Goal: Task Accomplishment & Management: Manage account settings

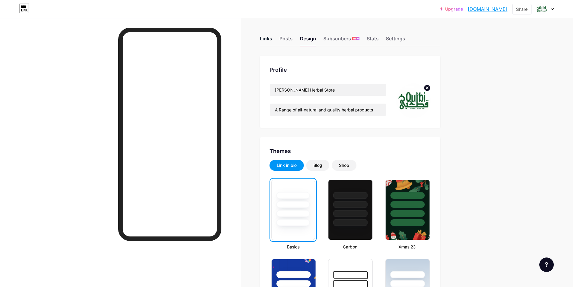
click at [271, 38] on div "Links" at bounding box center [266, 40] width 12 height 11
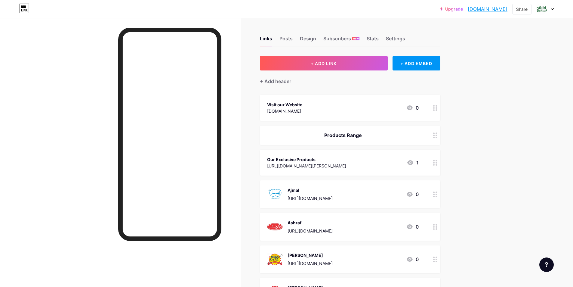
click at [371, 108] on div "Visit our Website [DOMAIN_NAME] 0" at bounding box center [343, 108] width 152 height 14
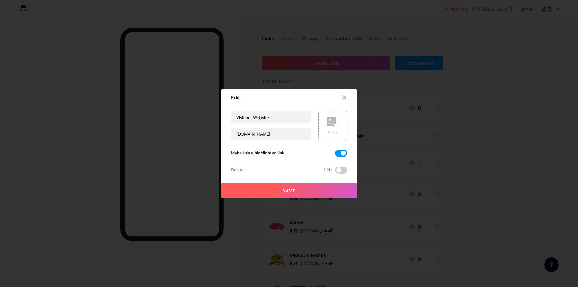
click at [331, 122] on icon at bounding box center [331, 123] width 6 height 2
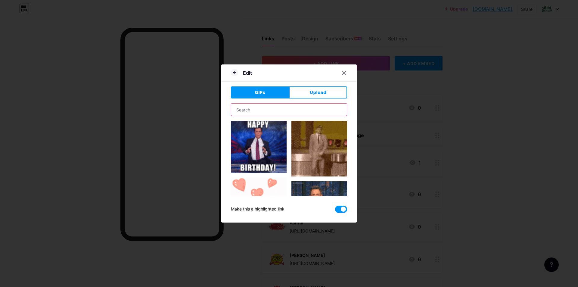
click at [282, 111] on input "text" at bounding box center [289, 109] width 116 height 12
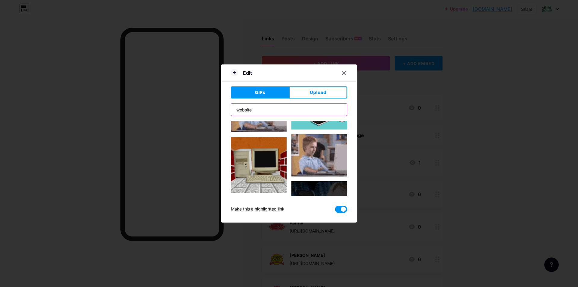
scroll to position [1055, 0]
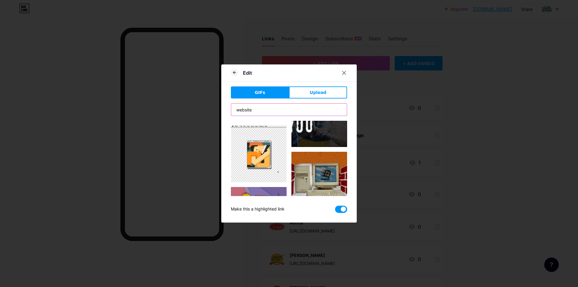
click at [267, 110] on input "website" at bounding box center [289, 109] width 116 height 12
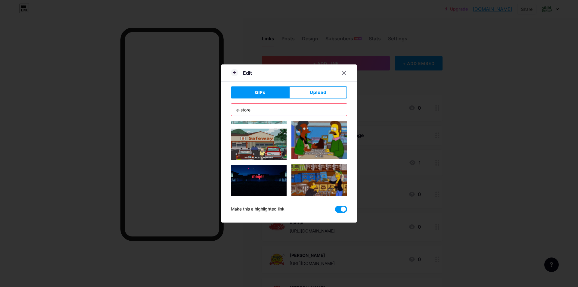
scroll to position [180, 0]
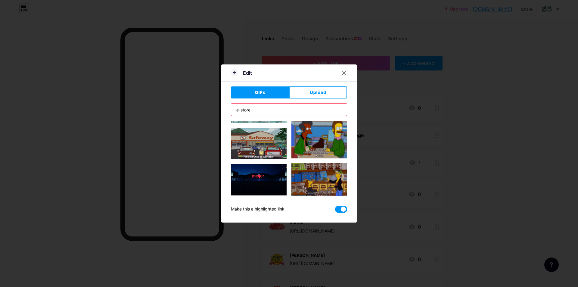
click at [254, 106] on input "e-store" at bounding box center [289, 109] width 116 height 12
type input "e-store"
click at [326, 89] on button "Upload" at bounding box center [318, 92] width 58 height 12
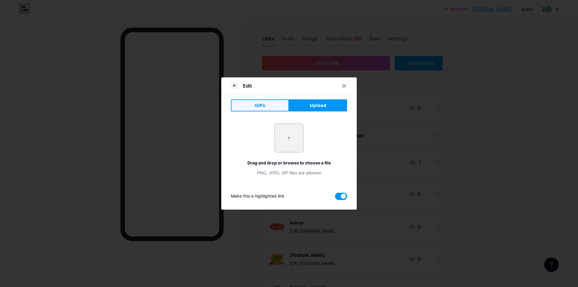
click at [262, 106] on button "GIFs" at bounding box center [260, 105] width 58 height 12
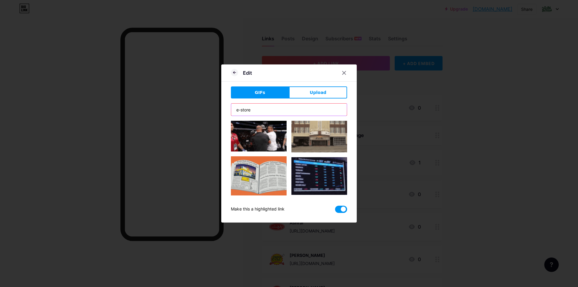
click at [277, 108] on input "e-store" at bounding box center [289, 109] width 116 height 12
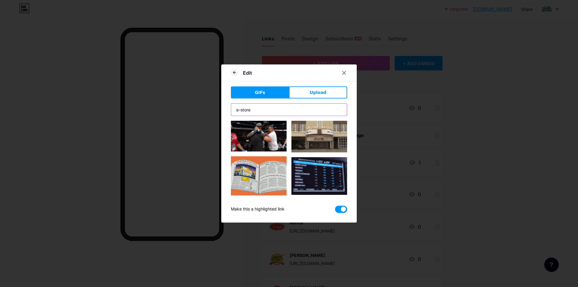
click at [277, 108] on input "e-store" at bounding box center [289, 109] width 116 height 12
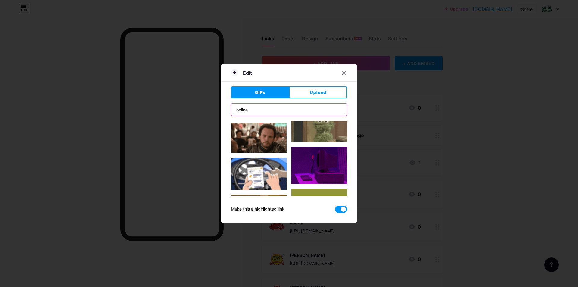
scroll to position [569, 0]
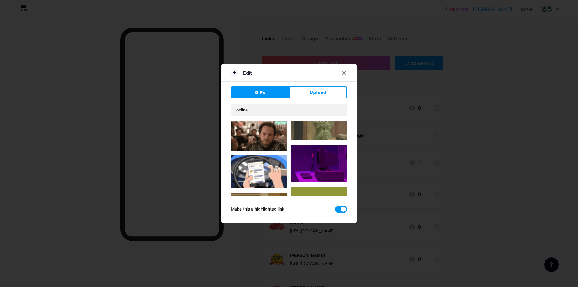
click at [261, 103] on div "GIFs Upload Content YouTube Play YouTube video without leaving your page. ADD V…" at bounding box center [289, 149] width 116 height 126
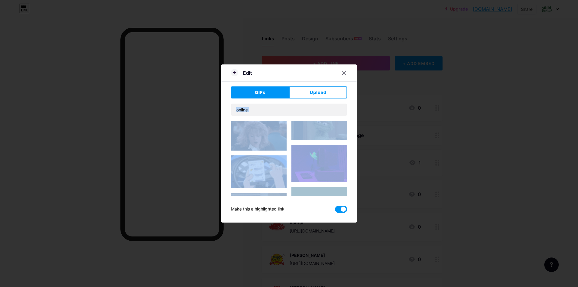
click at [261, 103] on div "GIFs Upload Content YouTube Play YouTube video without leaving your page. ADD V…" at bounding box center [289, 149] width 116 height 126
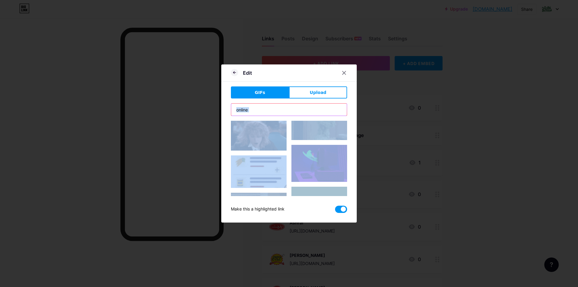
click at [258, 109] on input "online" at bounding box center [289, 109] width 116 height 12
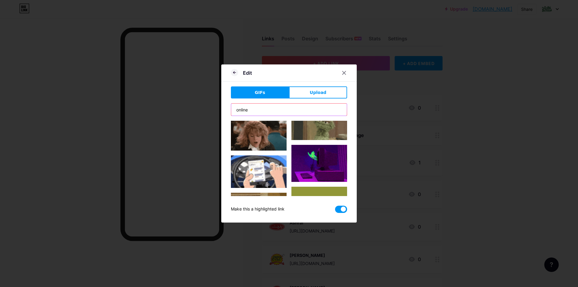
click at [258, 109] on input "online" at bounding box center [289, 109] width 116 height 12
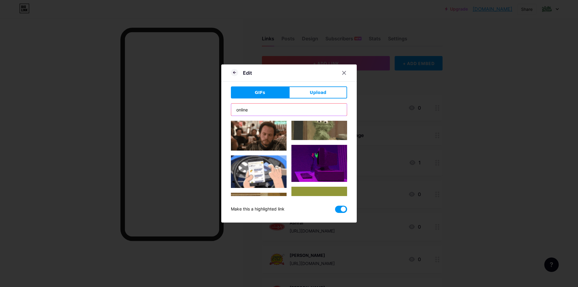
click at [258, 109] on input "online" at bounding box center [289, 109] width 116 height 12
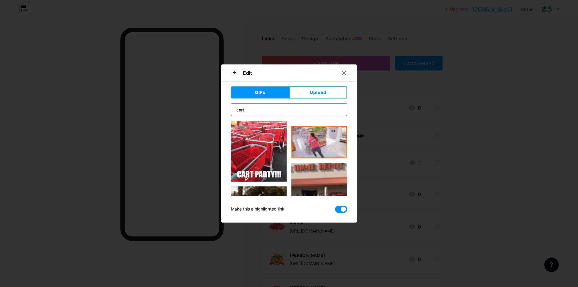
scroll to position [211, 0]
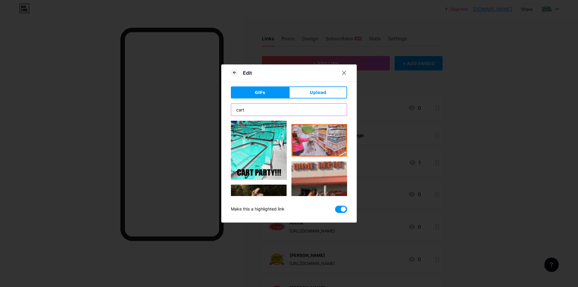
click at [251, 108] on input "cart" at bounding box center [289, 109] width 116 height 12
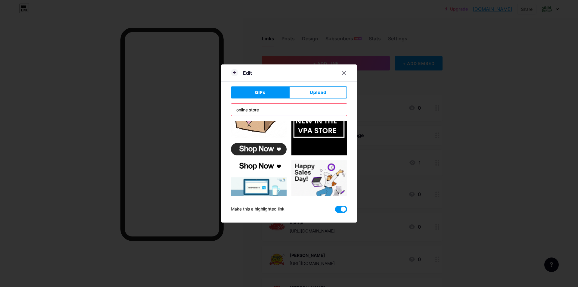
type input "online store"
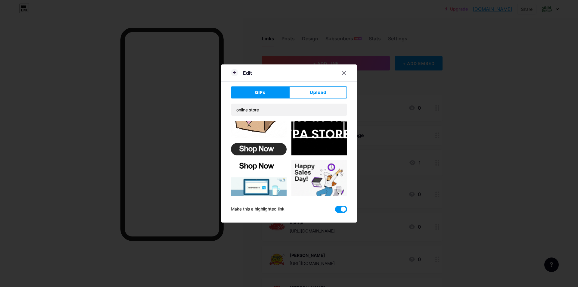
click at [263, 143] on img at bounding box center [259, 149] width 56 height 12
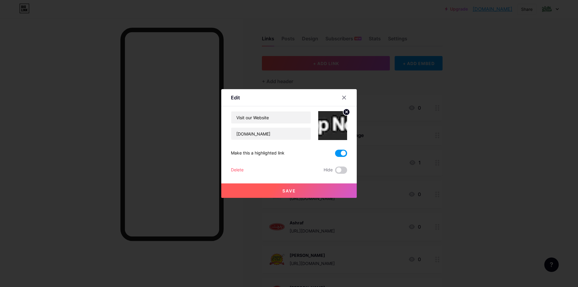
click at [293, 191] on span "Save" at bounding box center [289, 190] width 14 height 5
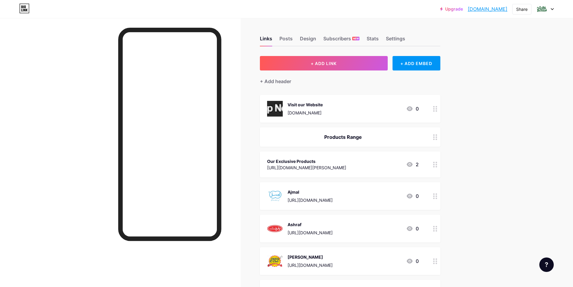
click at [323, 111] on div "[DOMAIN_NAME]" at bounding box center [305, 112] width 35 height 6
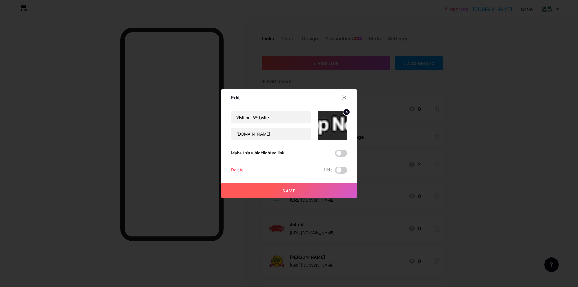
click at [328, 129] on img at bounding box center [332, 125] width 29 height 29
click at [343, 114] on circle at bounding box center [346, 112] width 7 height 7
click at [333, 126] on rect at bounding box center [335, 126] width 5 height 4
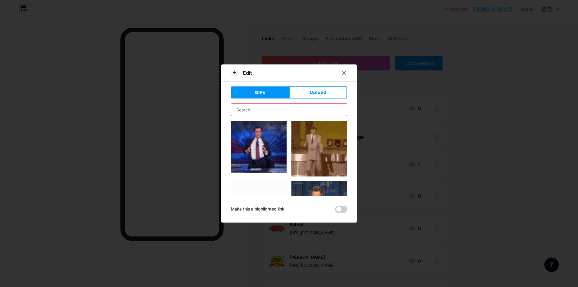
click at [279, 112] on input "text" at bounding box center [289, 109] width 116 height 12
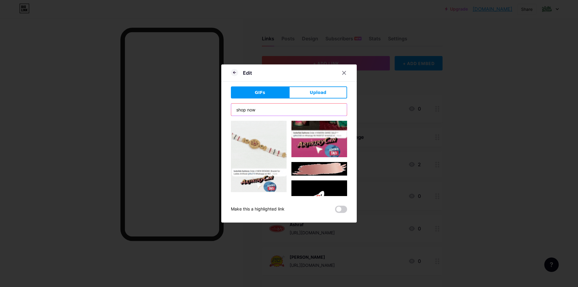
scroll to position [301, 0]
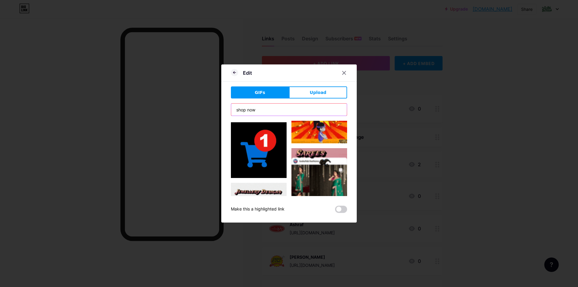
type input "shop now"
click at [255, 148] on img at bounding box center [259, 150] width 56 height 56
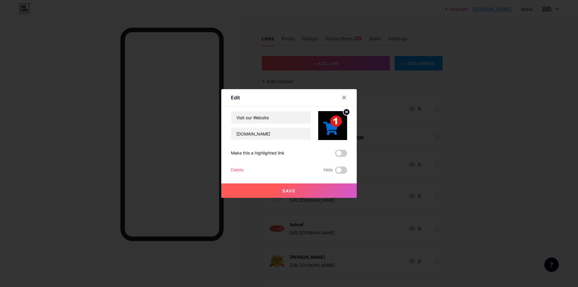
click at [270, 188] on button "Save" at bounding box center [288, 190] width 135 height 14
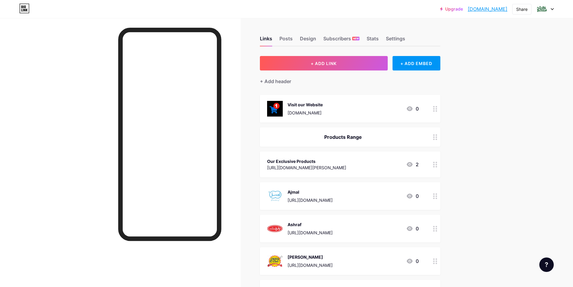
click at [334, 163] on div "Our Exclusive Products" at bounding box center [306, 161] width 79 height 6
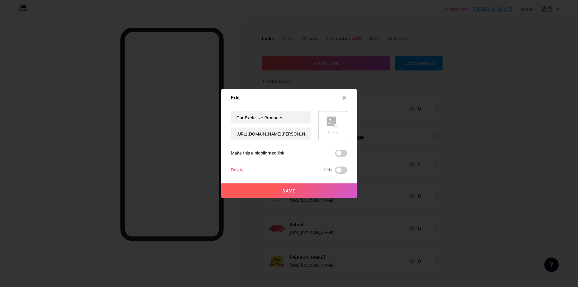
click at [333, 124] on rect at bounding box center [335, 126] width 5 height 4
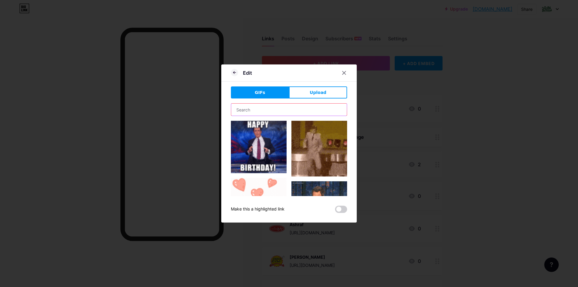
click at [275, 109] on input "text" at bounding box center [289, 109] width 116 height 12
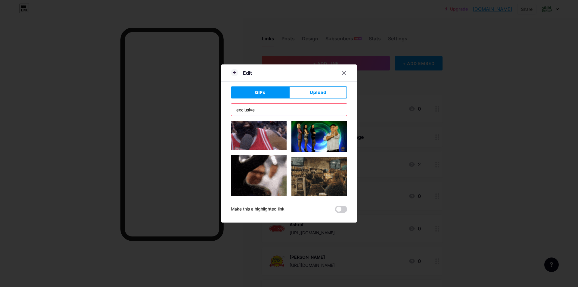
click at [257, 109] on input "exclusive" at bounding box center [289, 109] width 116 height 12
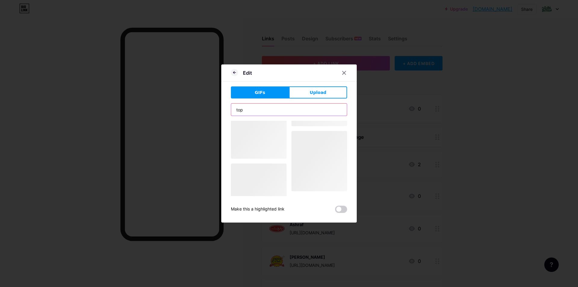
scroll to position [0, 0]
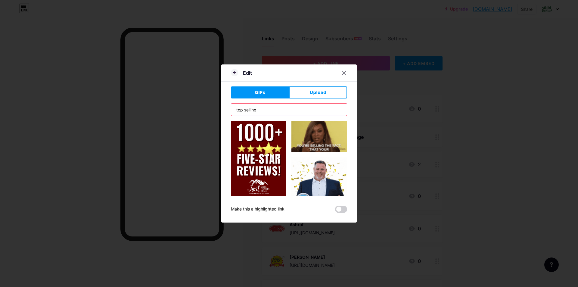
click at [257, 109] on input "top selling" at bounding box center [289, 109] width 116 height 12
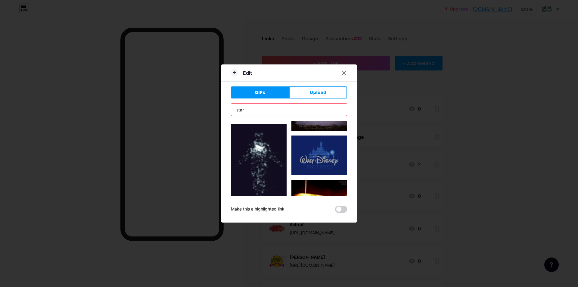
scroll to position [271, 0]
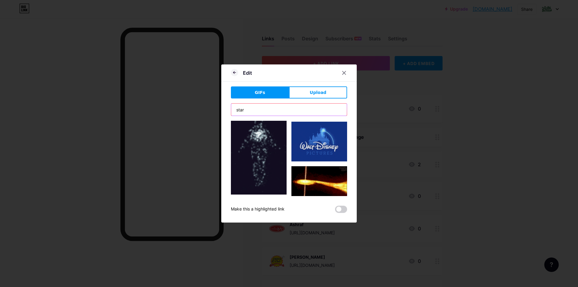
click at [259, 108] on input "star" at bounding box center [289, 109] width 116 height 12
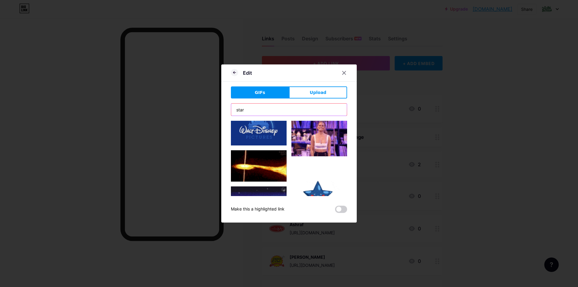
scroll to position [807, 0]
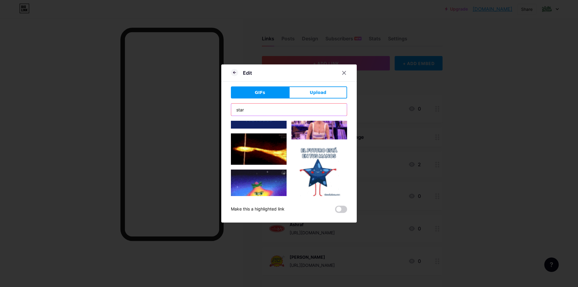
click at [255, 113] on input "star" at bounding box center [289, 109] width 116 height 12
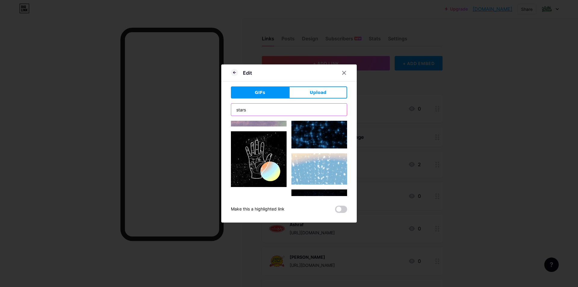
scroll to position [572, 0]
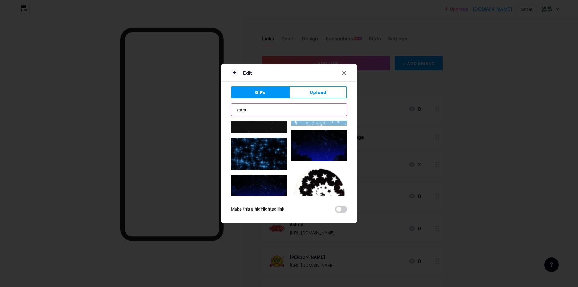
click at [257, 113] on input "stars" at bounding box center [289, 109] width 116 height 12
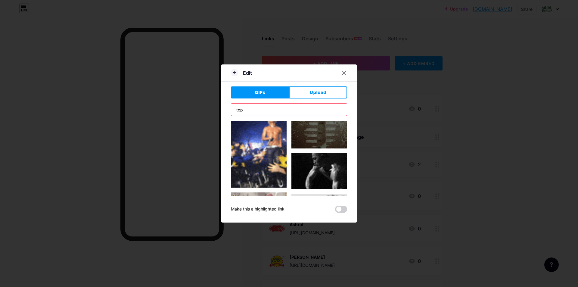
scroll to position [662, 0]
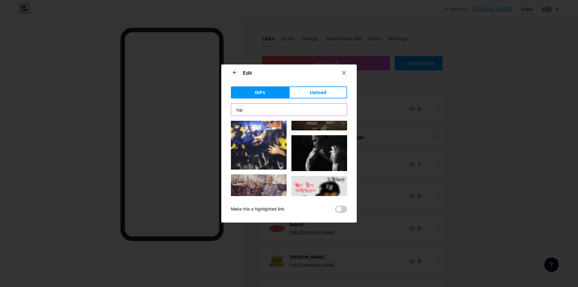
drag, startPoint x: 253, startPoint y: 113, endPoint x: 225, endPoint y: 112, distance: 27.7
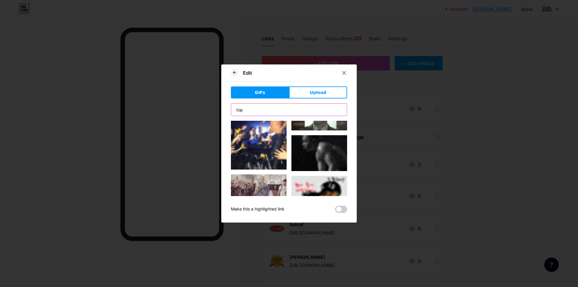
click at [227, 112] on div "Edit GIFs Upload Content YouTube Play YouTube video without leaving your page. …" at bounding box center [288, 143] width 135 height 158
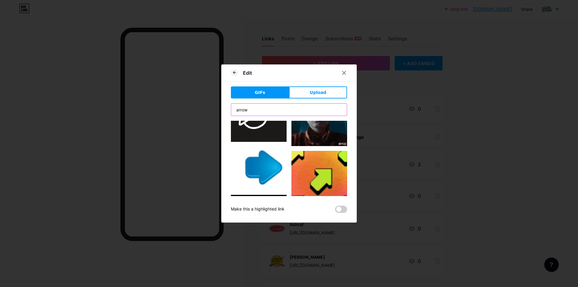
scroll to position [90, 0]
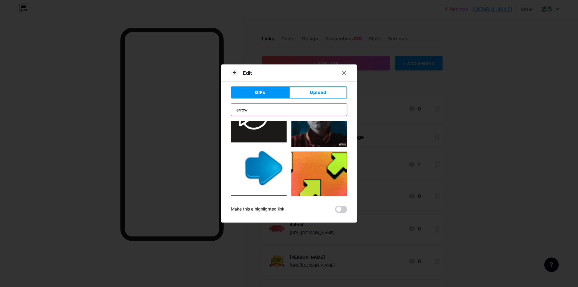
type input "arrow"
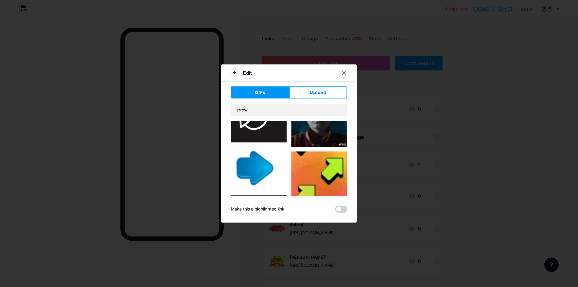
click at [256, 162] on img at bounding box center [259, 168] width 56 height 43
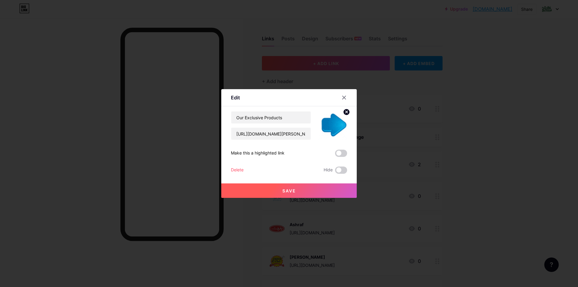
click at [334, 130] on img at bounding box center [332, 125] width 29 height 29
click at [343, 114] on circle at bounding box center [346, 112] width 7 height 7
click at [334, 134] on div "Picture" at bounding box center [332, 125] width 29 height 29
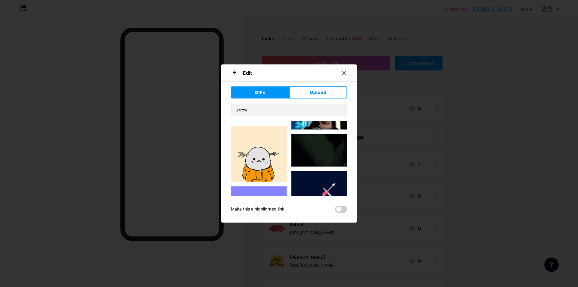
scroll to position [1616, 0]
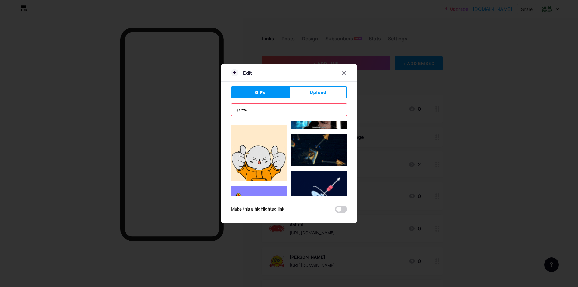
click at [247, 110] on input "arrow" at bounding box center [289, 109] width 116 height 12
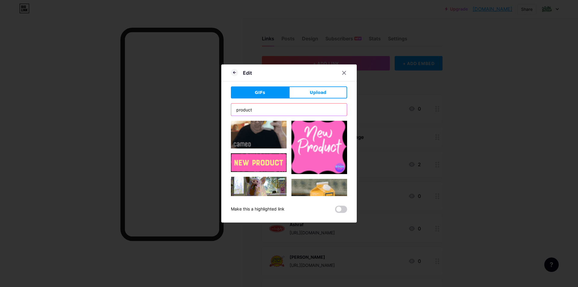
scroll to position [180, 0]
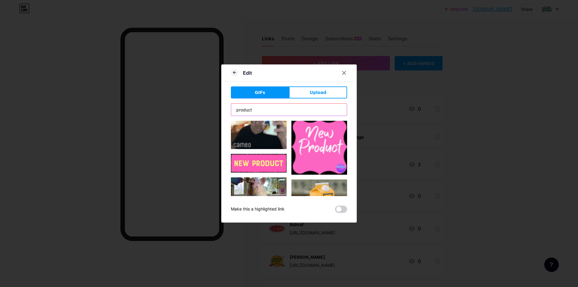
drag, startPoint x: 251, startPoint y: 109, endPoint x: 207, endPoint y: 112, distance: 44.3
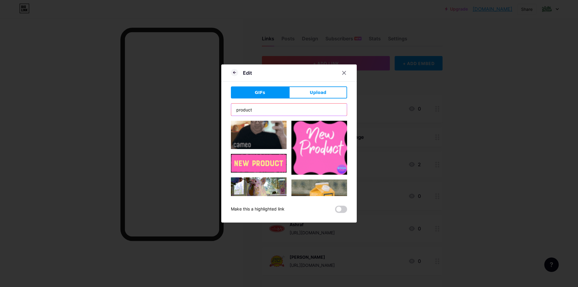
click at [208, 110] on div "Edit GIFs Upload Content YouTube Play YouTube video without leaving your page. …" at bounding box center [289, 143] width 578 height 287
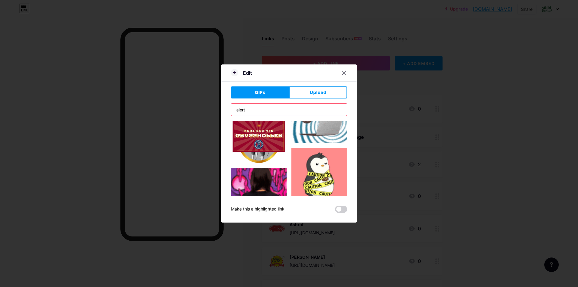
scroll to position [572, 0]
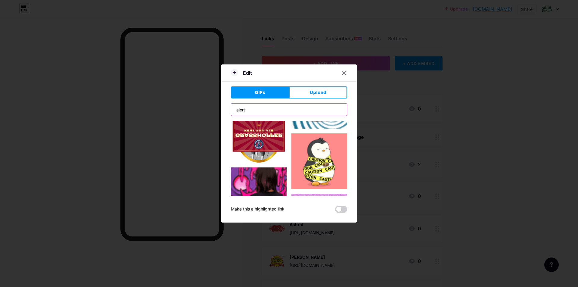
click at [253, 111] on input "alert" at bounding box center [289, 109] width 116 height 12
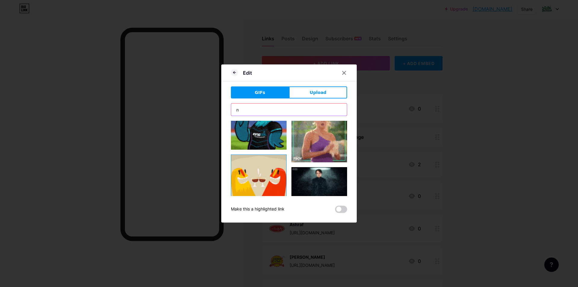
click at [253, 111] on input "n" at bounding box center [289, 109] width 116 height 12
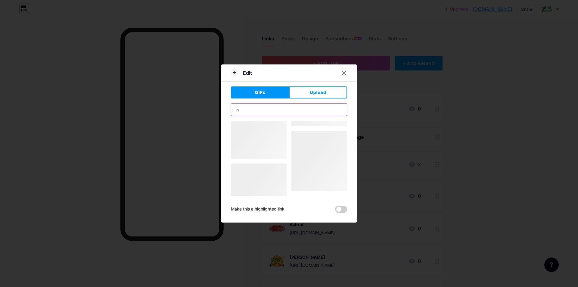
click at [253, 111] on input "n" at bounding box center [289, 109] width 116 height 12
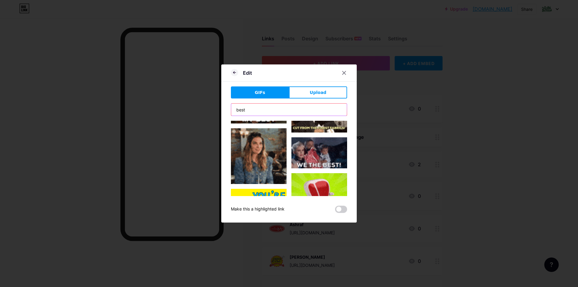
scroll to position [333, 0]
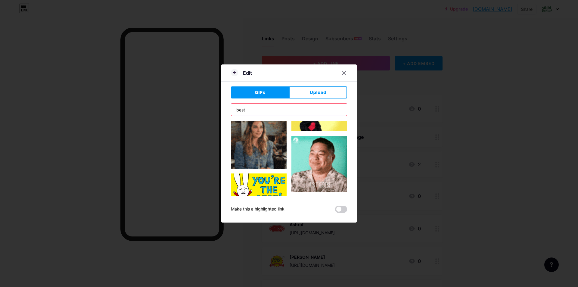
click at [203, 110] on div "Edit GIFs Upload Content YouTube Play YouTube video without leaving your page. …" at bounding box center [289, 143] width 578 height 287
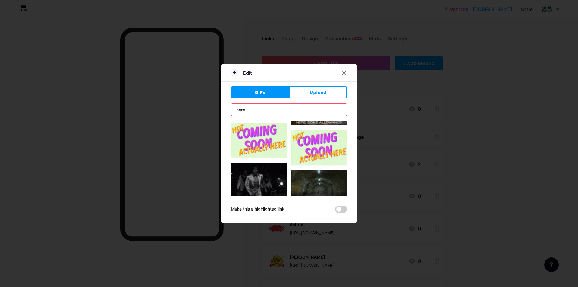
scroll to position [1113, 0]
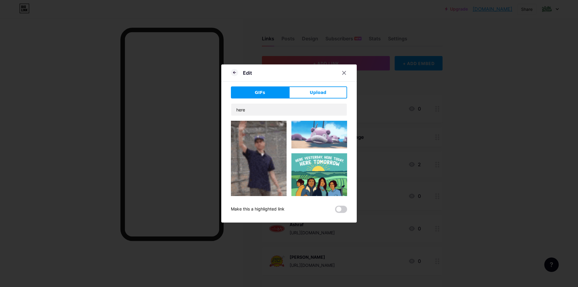
click at [223, 111] on div "Edit GIFs Upload Content YouTube Play YouTube video without leaving your page. …" at bounding box center [288, 143] width 135 height 158
click at [236, 109] on input "here" at bounding box center [289, 109] width 116 height 12
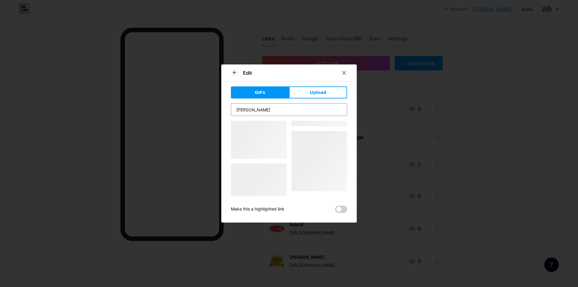
scroll to position [0, 0]
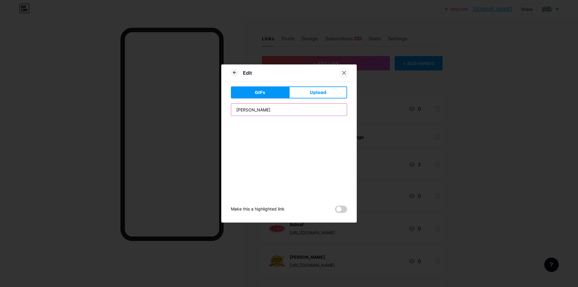
type input "[PERSON_NAME]"
click at [342, 72] on icon at bounding box center [343, 72] width 3 height 3
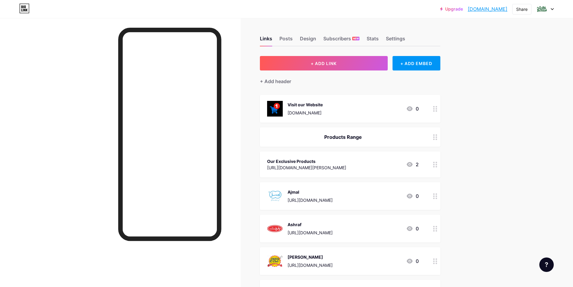
click at [383, 109] on div "Visit our Website [DOMAIN_NAME] 0" at bounding box center [343, 109] width 152 height 16
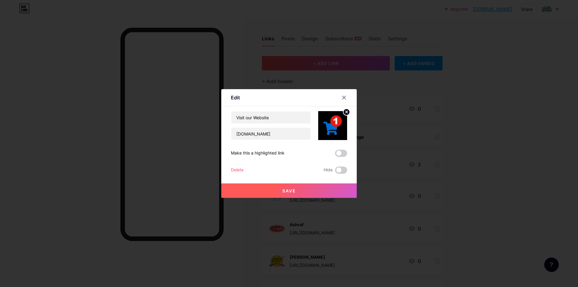
click at [343, 113] on circle at bounding box center [346, 112] width 7 height 7
click at [333, 127] on rect at bounding box center [335, 125] width 5 height 3
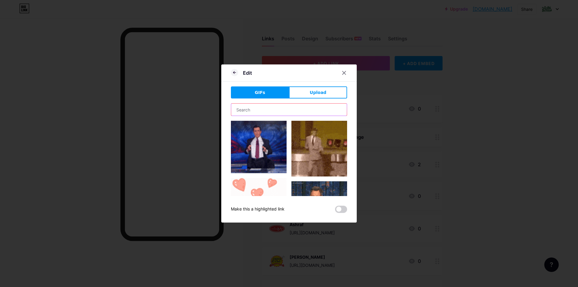
click at [273, 111] on input "text" at bounding box center [289, 109] width 116 height 12
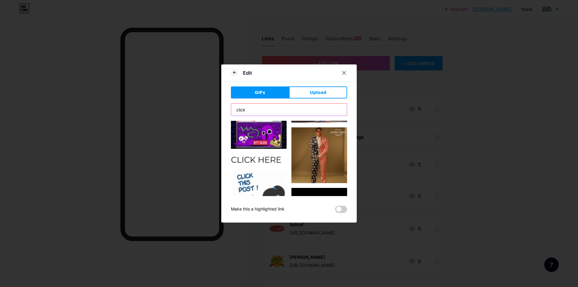
scroll to position [1392, 0]
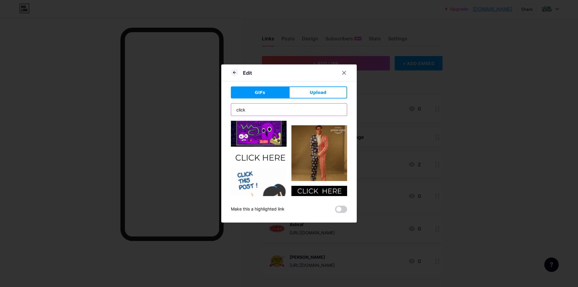
click at [250, 110] on input "click" at bounding box center [289, 109] width 116 height 12
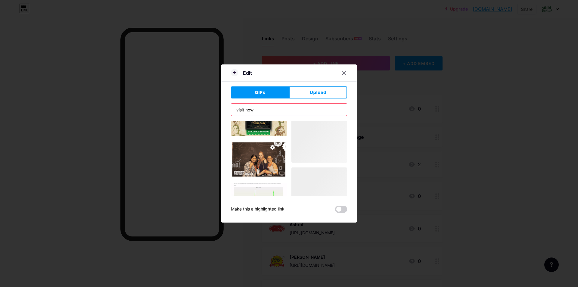
scroll to position [478, 0]
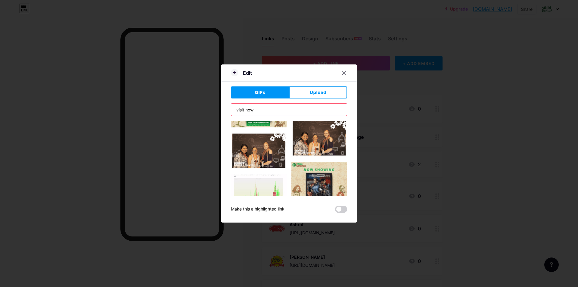
click at [248, 111] on input "visit now" at bounding box center [289, 109] width 116 height 12
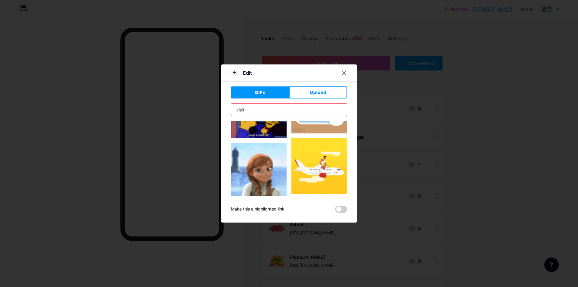
scroll to position [933, 0]
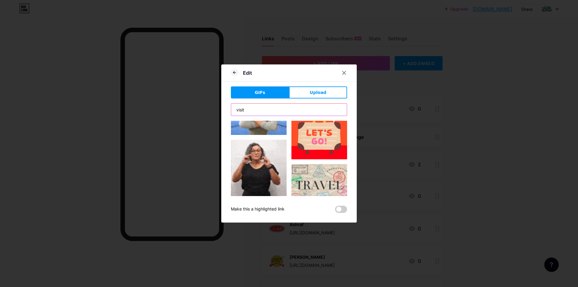
click at [257, 112] on input "visit" at bounding box center [289, 109] width 116 height 12
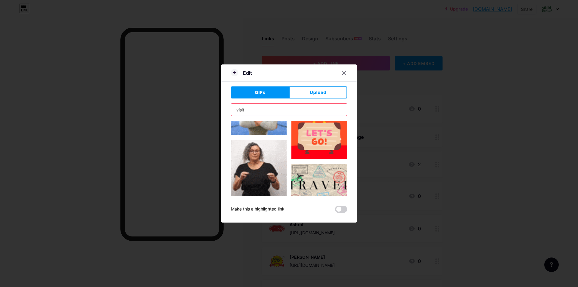
click at [257, 112] on input "visit" at bounding box center [289, 109] width 116 height 12
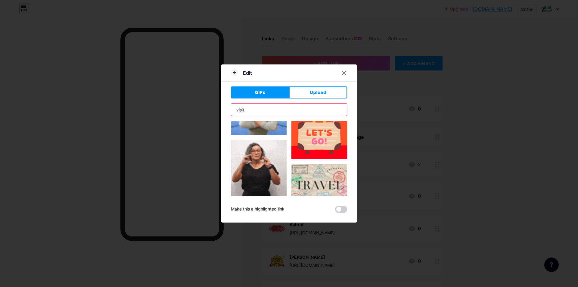
click at [257, 112] on input "visit" at bounding box center [289, 109] width 116 height 12
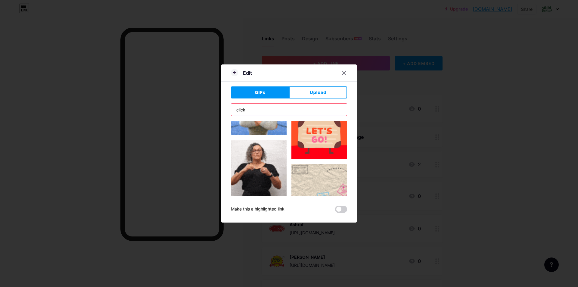
type input "click"
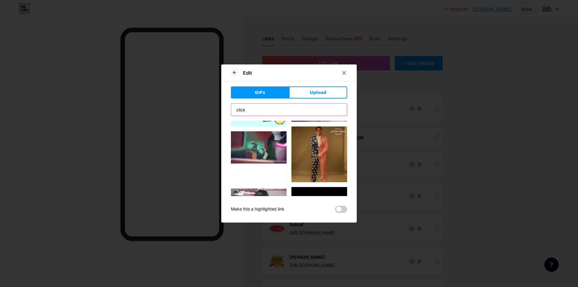
scroll to position [537, 0]
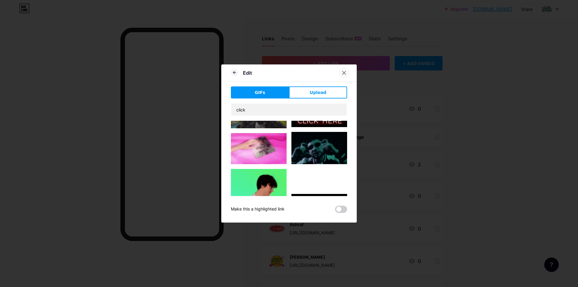
click at [342, 71] on icon at bounding box center [343, 72] width 3 height 3
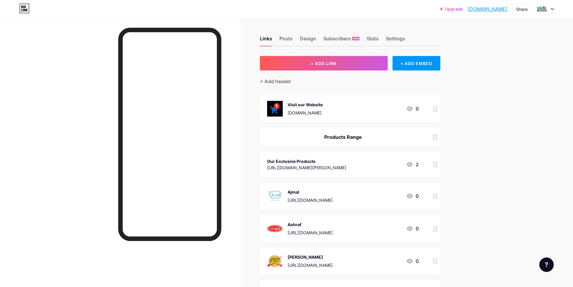
click at [388, 113] on div "Visit our Website [DOMAIN_NAME] 0" at bounding box center [343, 109] width 152 height 16
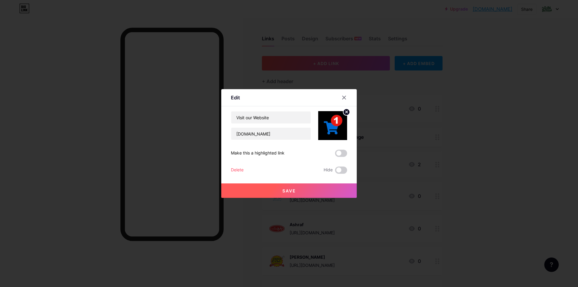
click at [346, 111] on circle at bounding box center [346, 112] width 7 height 7
click at [315, 188] on button "Save" at bounding box center [288, 190] width 135 height 14
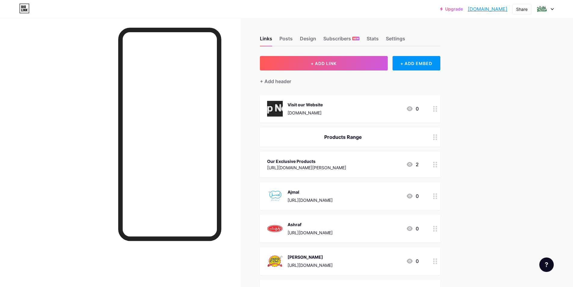
click at [334, 105] on div "Visit our Website [DOMAIN_NAME] 0" at bounding box center [343, 109] width 152 height 16
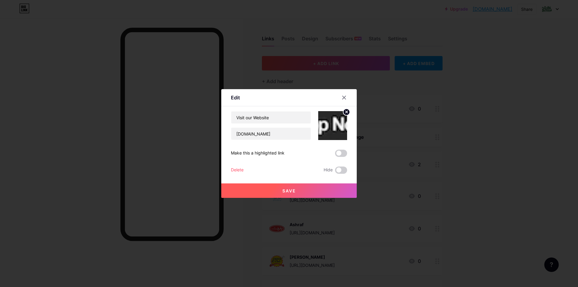
click at [344, 111] on circle at bounding box center [346, 112] width 7 height 7
click at [333, 125] on rect at bounding box center [335, 125] width 5 height 3
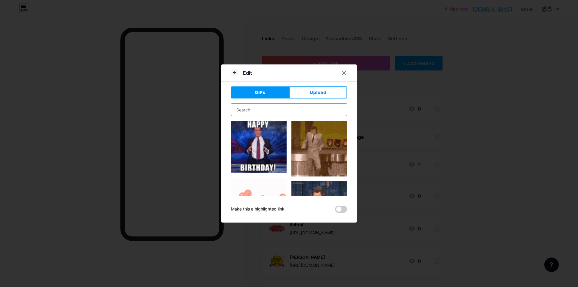
click at [287, 108] on input "text" at bounding box center [289, 109] width 116 height 12
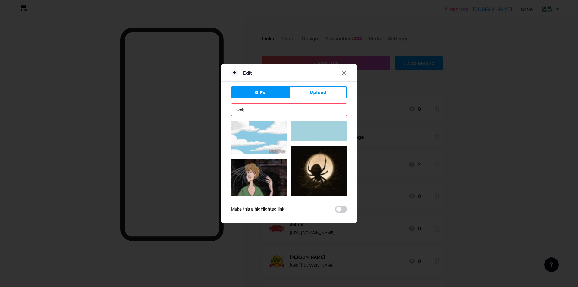
scroll to position [120, 0]
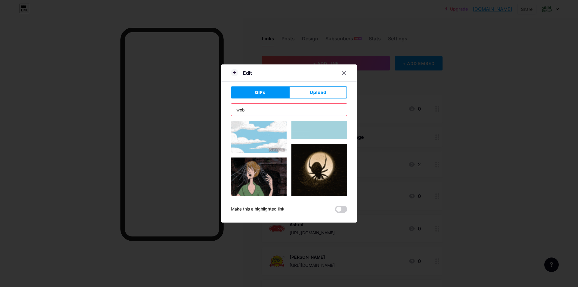
click at [251, 109] on input "web" at bounding box center [289, 109] width 116 height 12
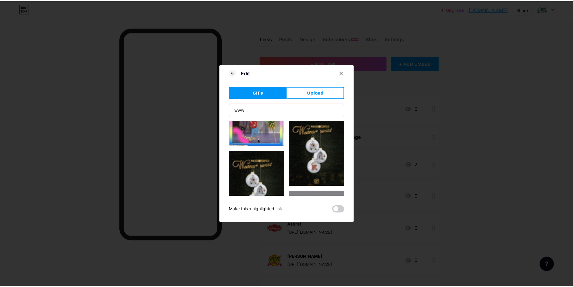
scroll to position [872, 0]
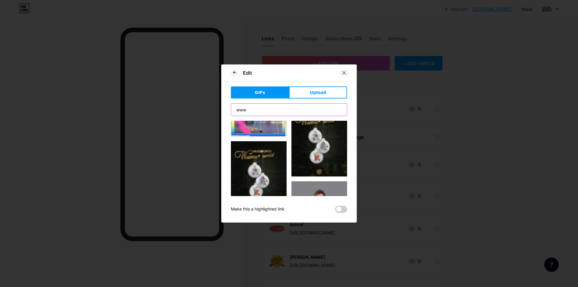
type input "www"
click at [345, 73] on div at bounding box center [343, 72] width 11 height 11
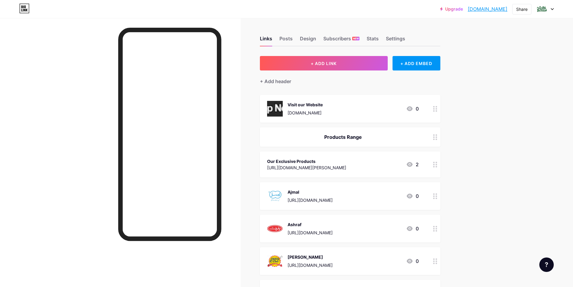
click at [357, 109] on div "Visit our Website [DOMAIN_NAME] 0" at bounding box center [343, 109] width 152 height 16
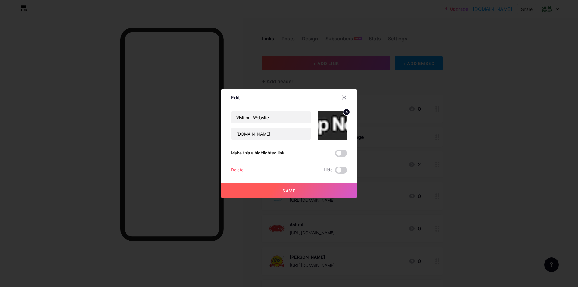
click at [345, 111] on icon at bounding box center [346, 112] width 2 height 2
click at [322, 190] on button "Save" at bounding box center [288, 190] width 135 height 14
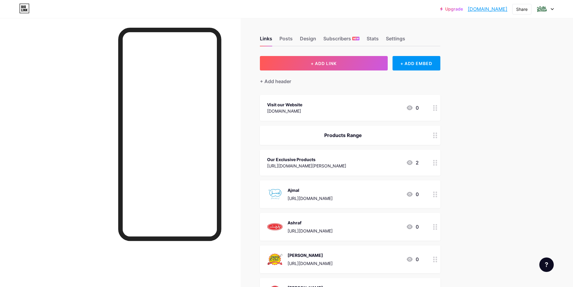
click at [94, 183] on div at bounding box center [120, 161] width 241 height 287
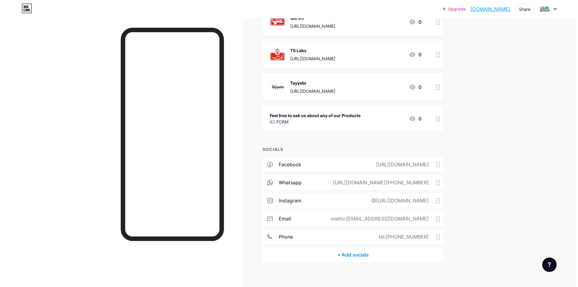
scroll to position [404, 0]
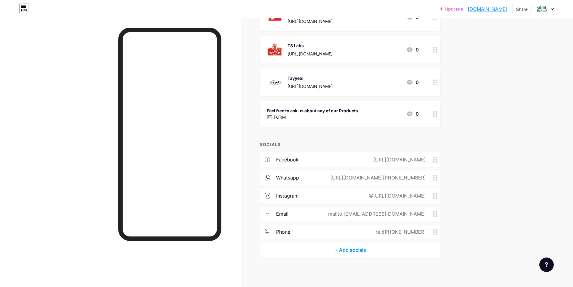
click at [309, 111] on div "Feel free to ask us about any of our Products" at bounding box center [312, 110] width 91 height 6
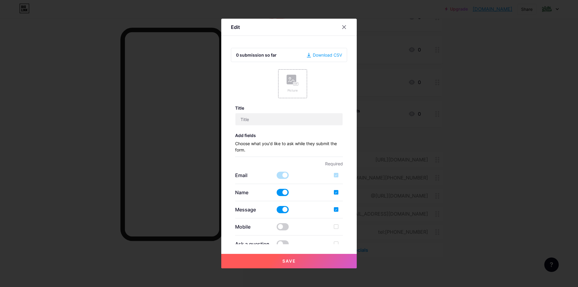
type input "Feel free to ask us about any of our Products"
checkbox input "true"
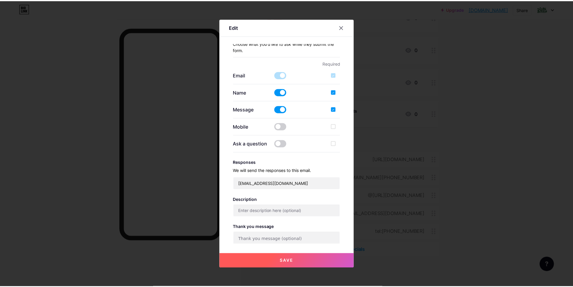
scroll to position [120, 0]
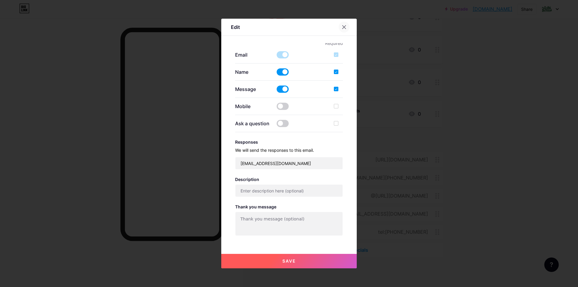
click at [343, 27] on icon at bounding box center [343, 27] width 5 height 5
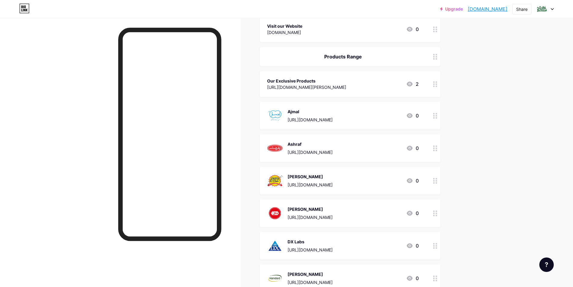
scroll to position [0, 0]
